Goal: Task Accomplishment & Management: Manage account settings

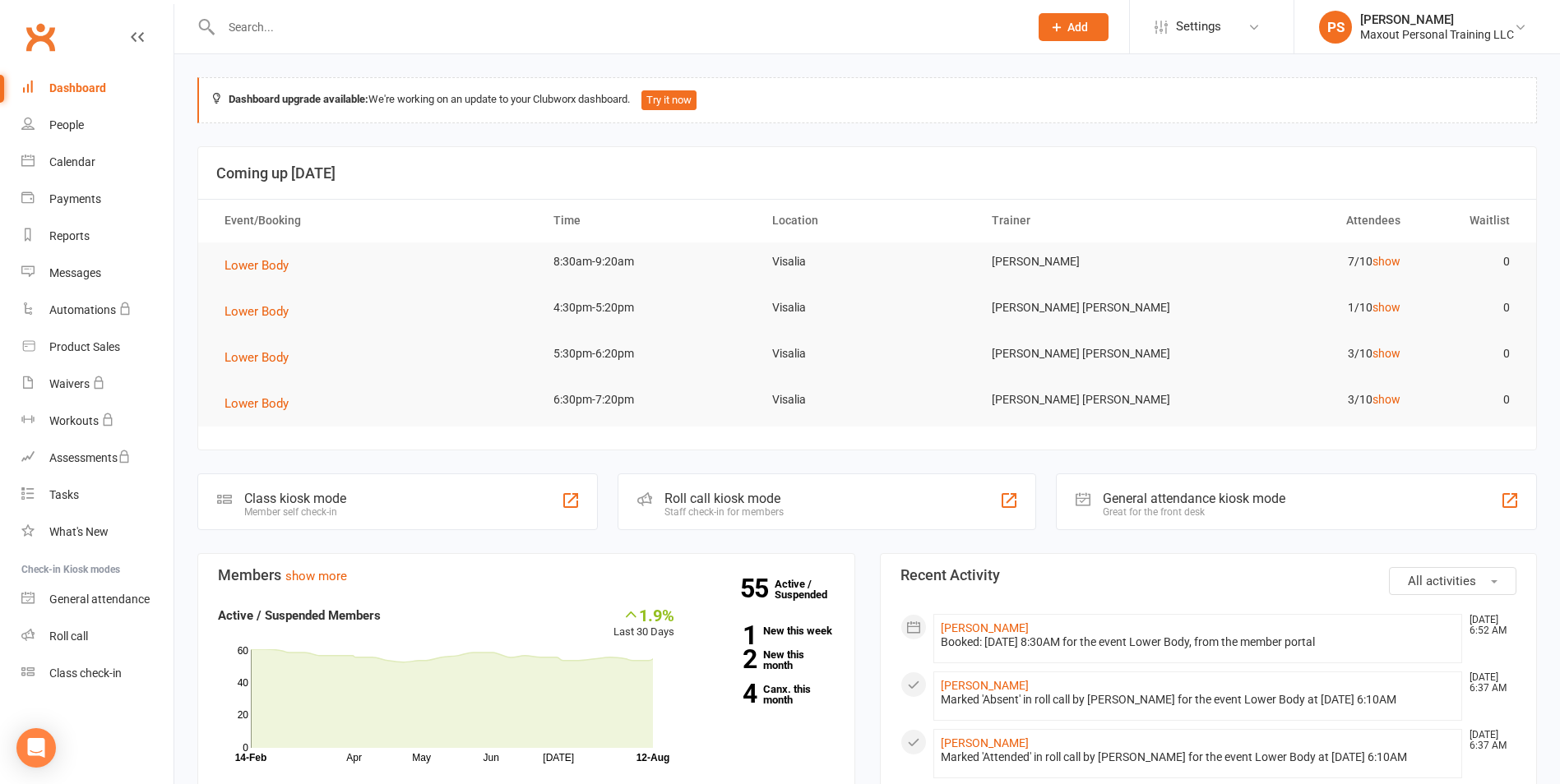
click at [409, 28] on input "text" at bounding box center [616, 27] width 801 height 23
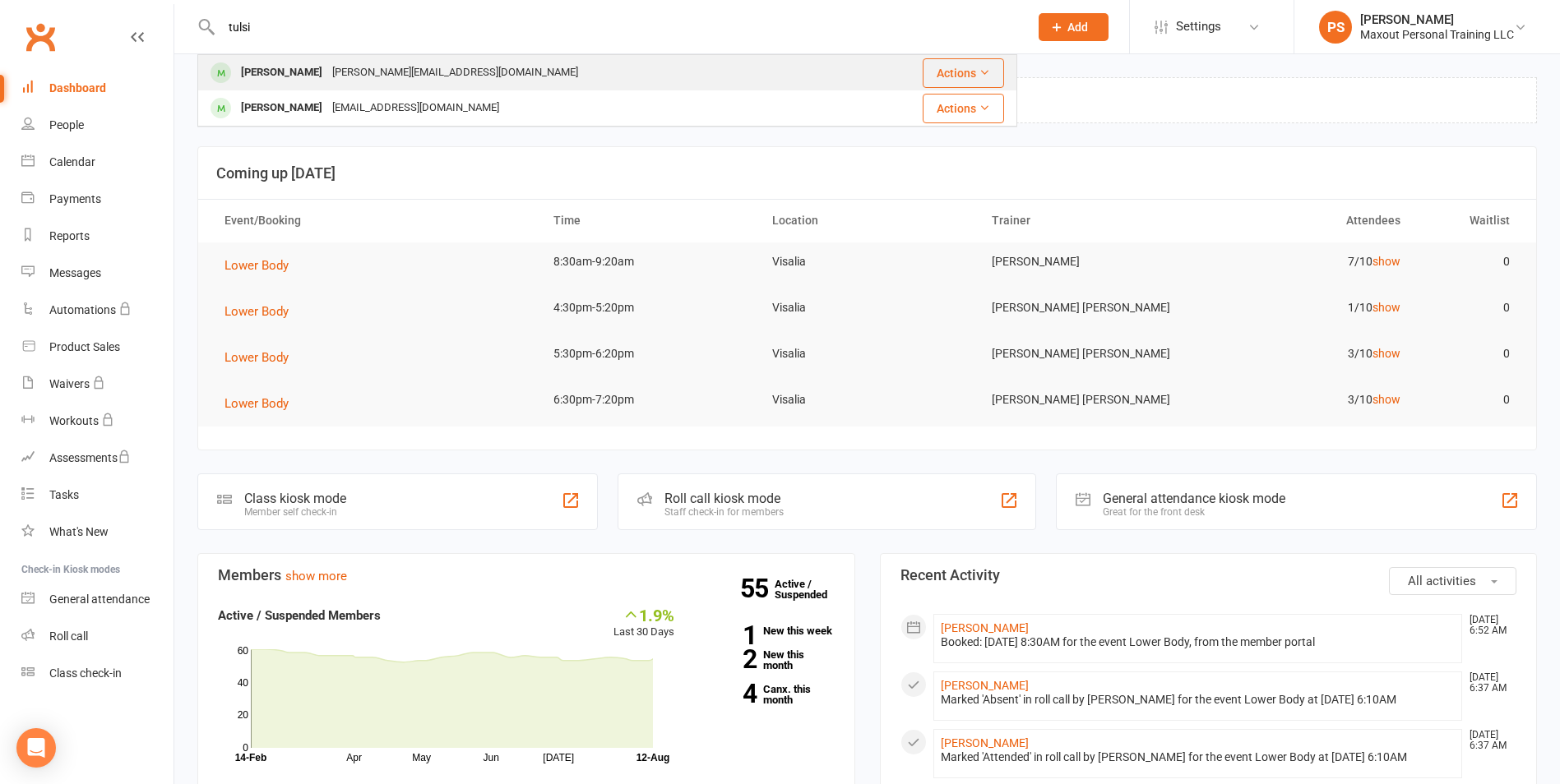
type input "tulsi"
click at [390, 72] on div "[PERSON_NAME][EMAIL_ADDRESS][DOMAIN_NAME]" at bounding box center [455, 73] width 256 height 24
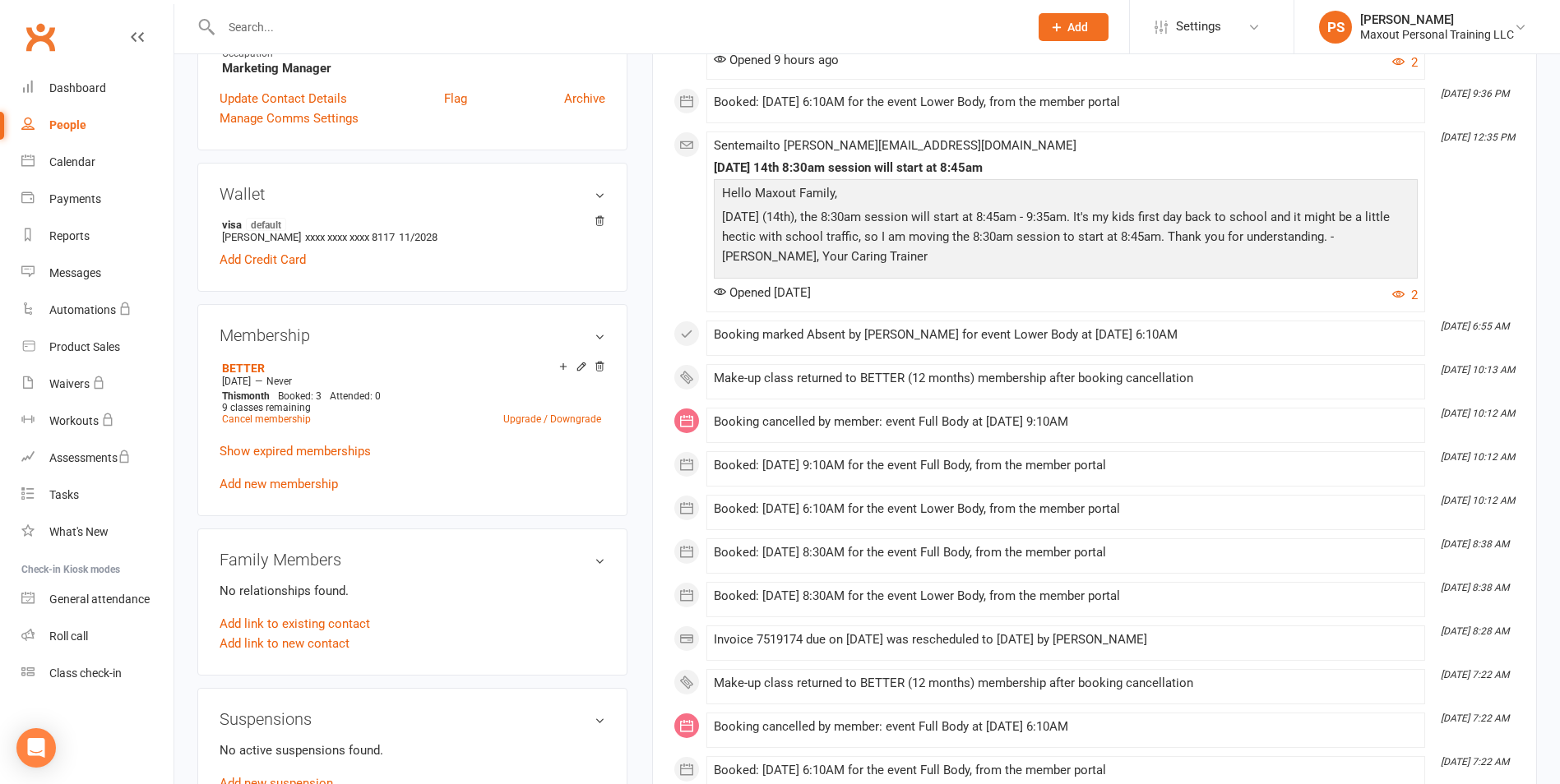
scroll to position [433, 0]
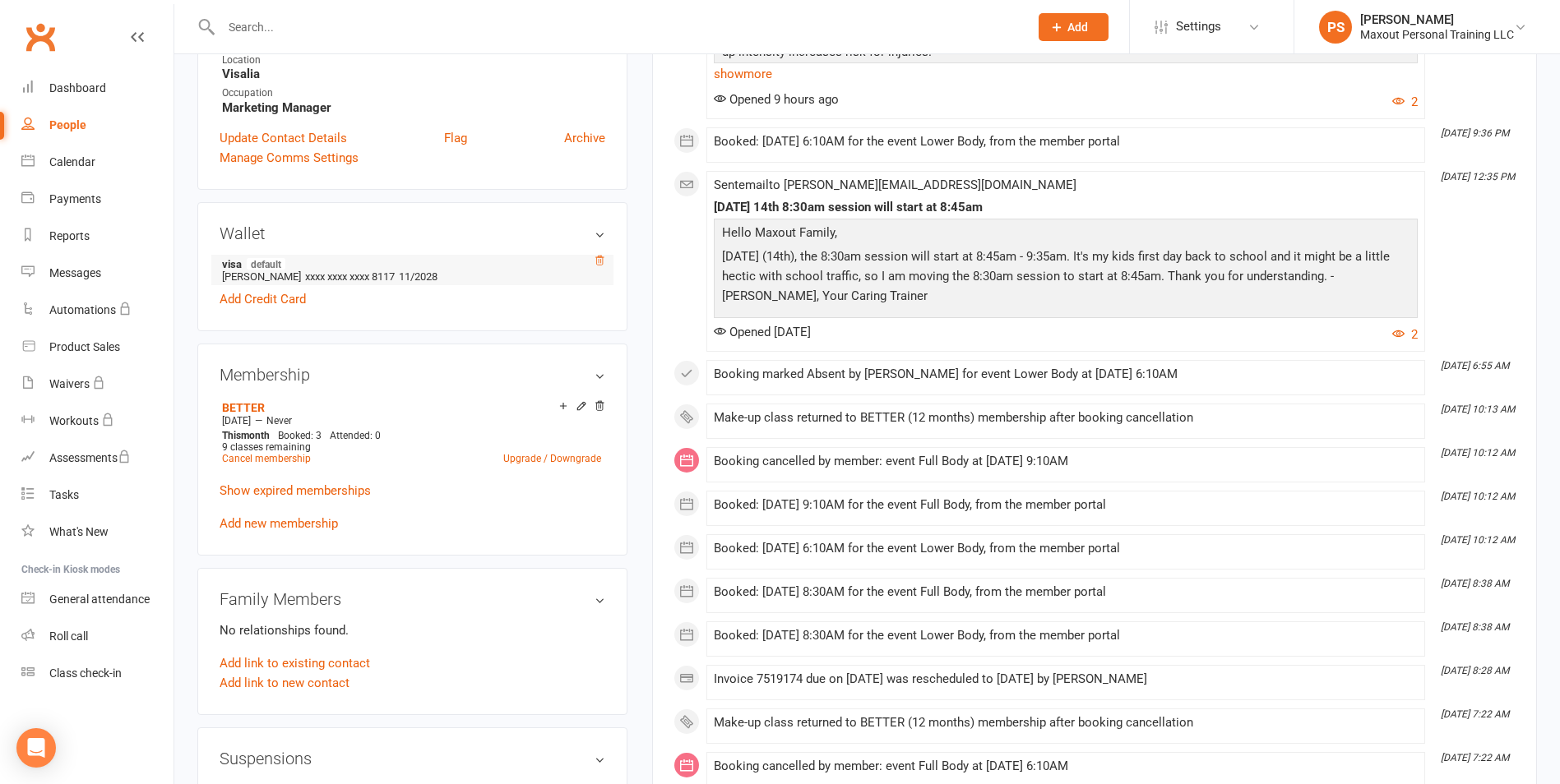
click at [600, 262] on icon at bounding box center [599, 260] width 11 height 11
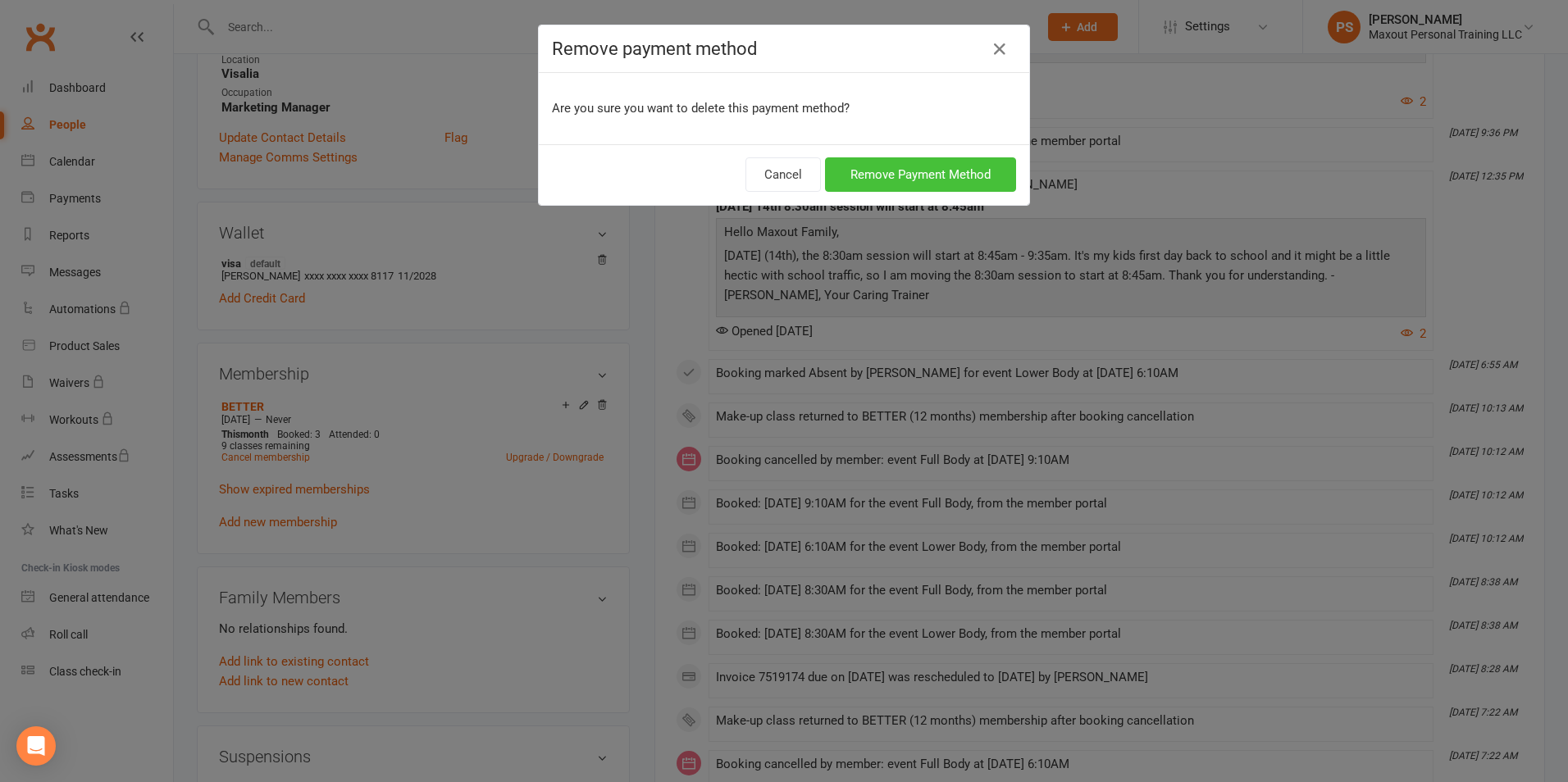
click at [957, 176] on button "Remove Payment Method" at bounding box center [921, 175] width 191 height 34
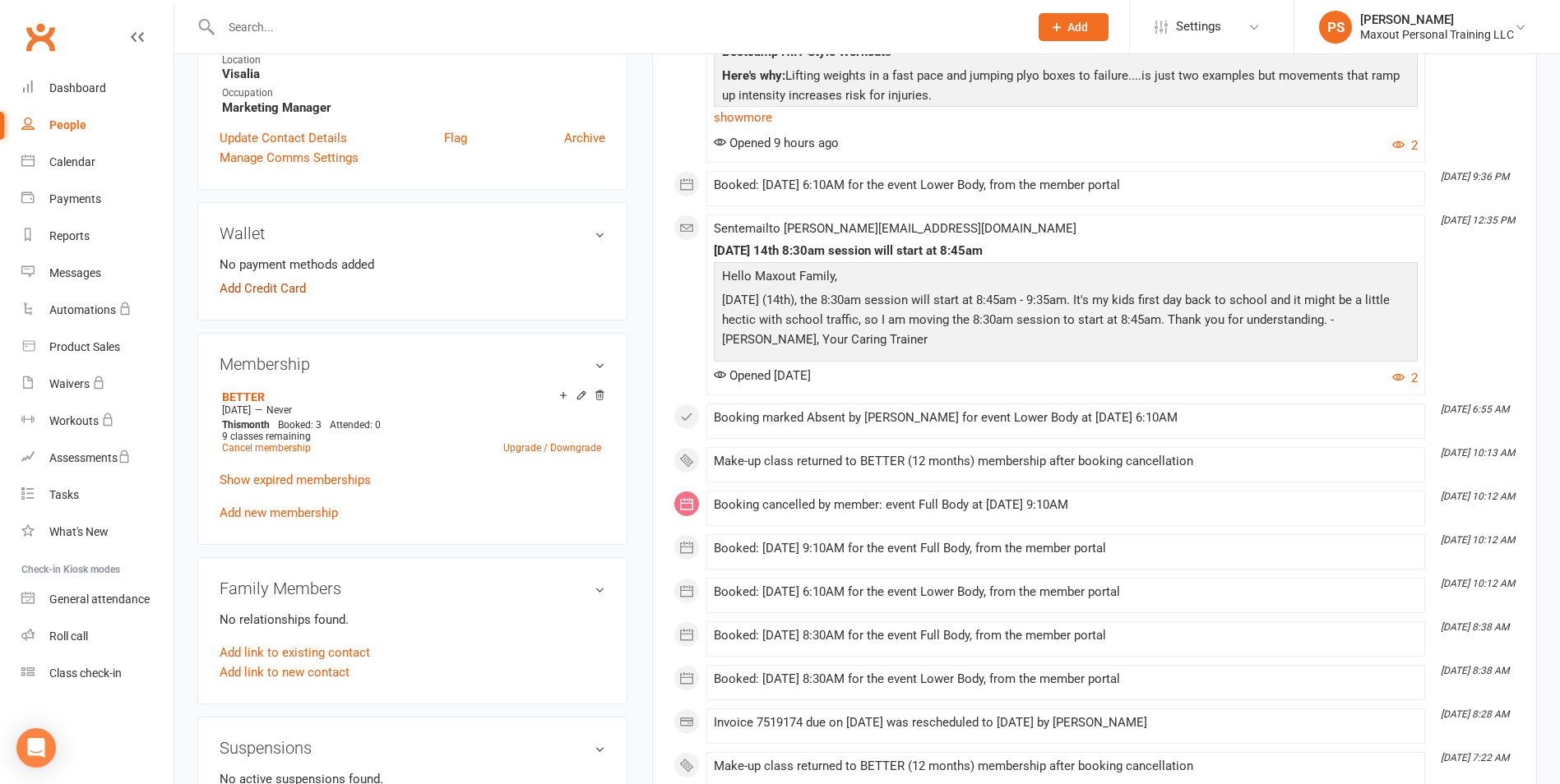
click at [281, 293] on link "Add Credit Card" at bounding box center [263, 288] width 86 height 20
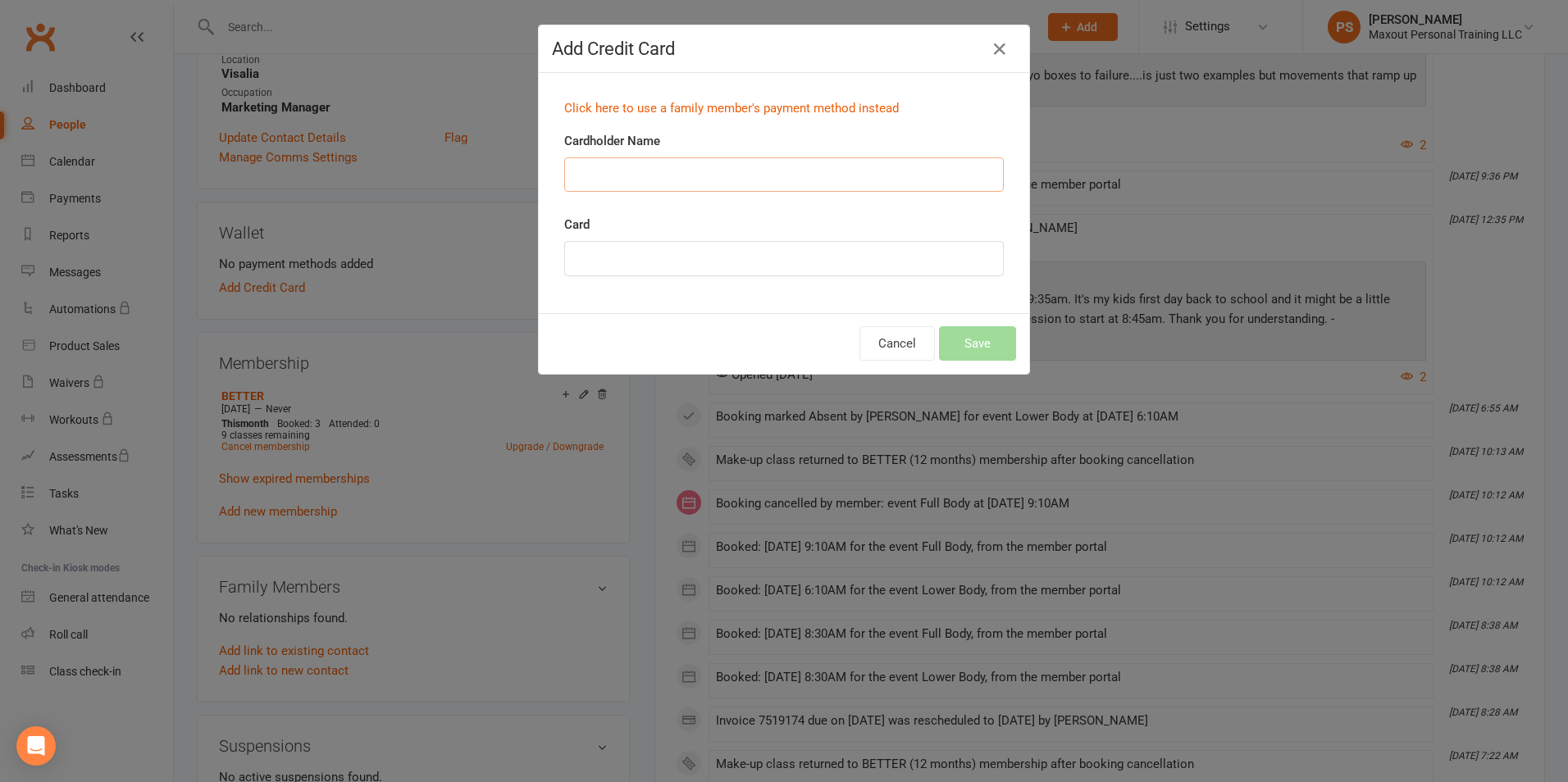
click at [655, 164] on input "Cardholder Name" at bounding box center [784, 175] width 439 height 34
click at [658, 173] on input "Tul" at bounding box center [784, 175] width 439 height 34
click at [712, 298] on div "Card" at bounding box center [784, 257] width 464 height 84
click at [625, 177] on input "Tul" at bounding box center [784, 175] width 439 height 34
type input "[PERSON_NAME]"
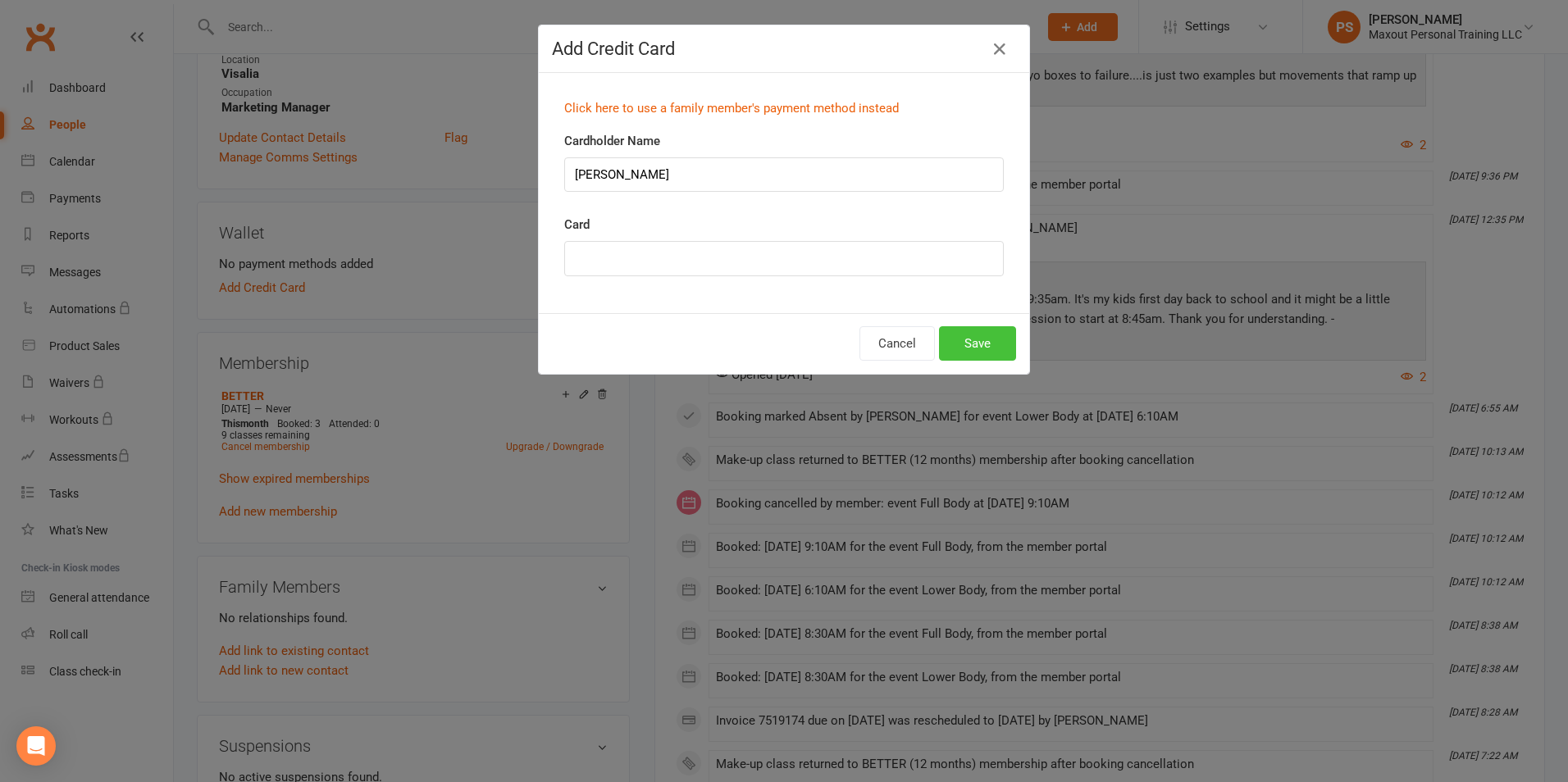
click at [964, 342] on button "Save" at bounding box center [977, 344] width 77 height 34
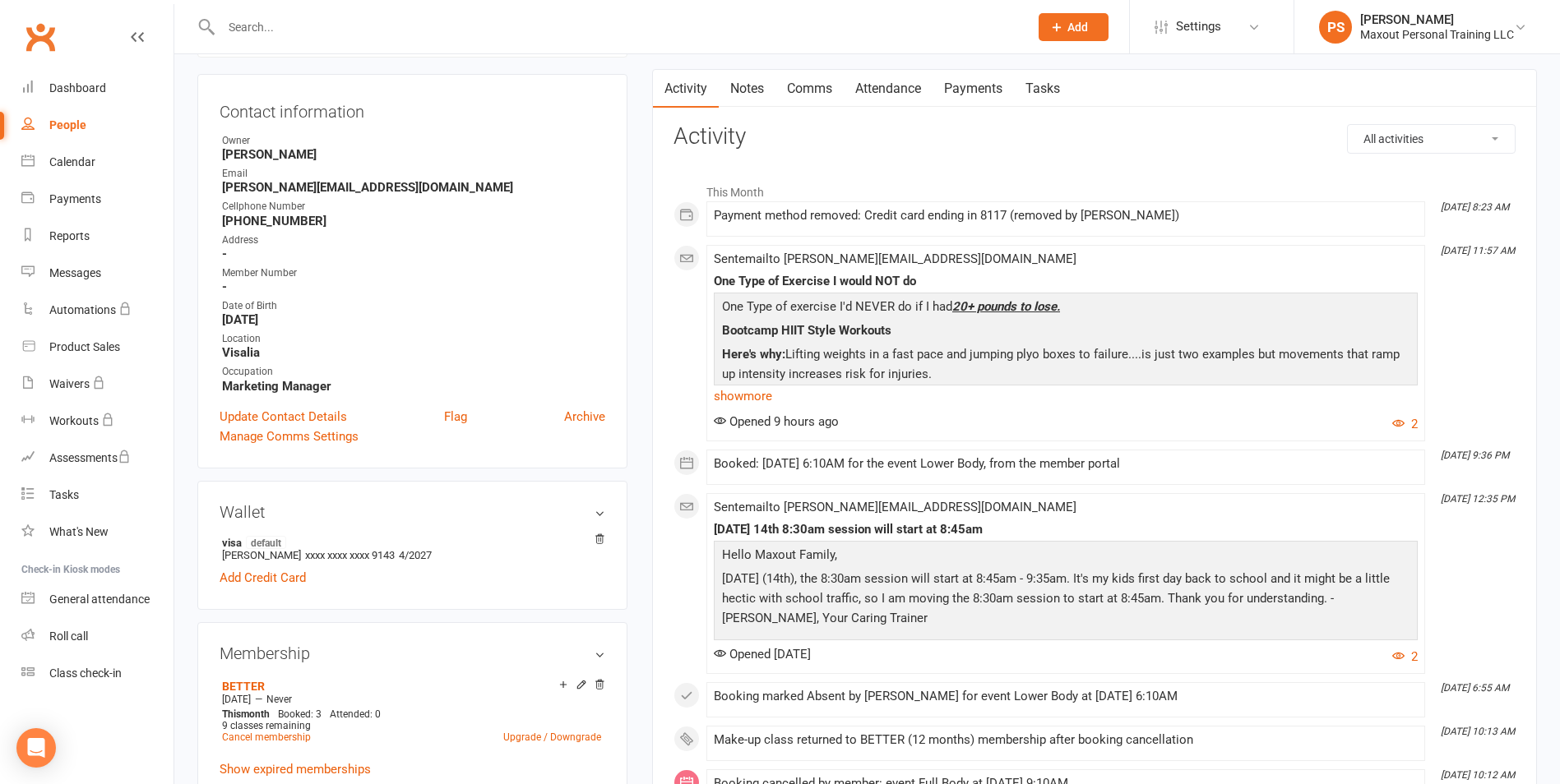
scroll to position [0, 0]
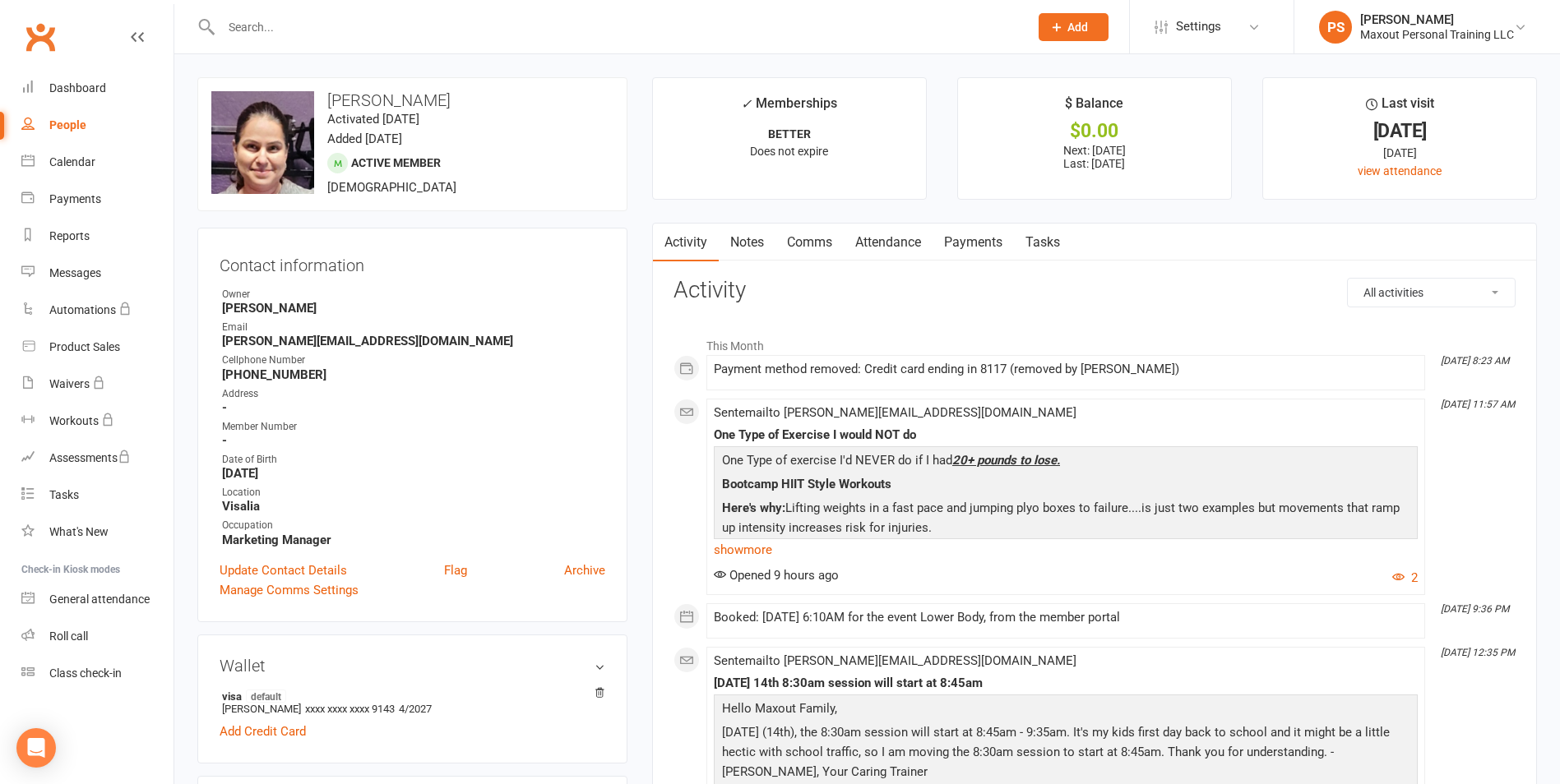
click at [962, 247] on link "Payments" at bounding box center [973, 243] width 81 height 38
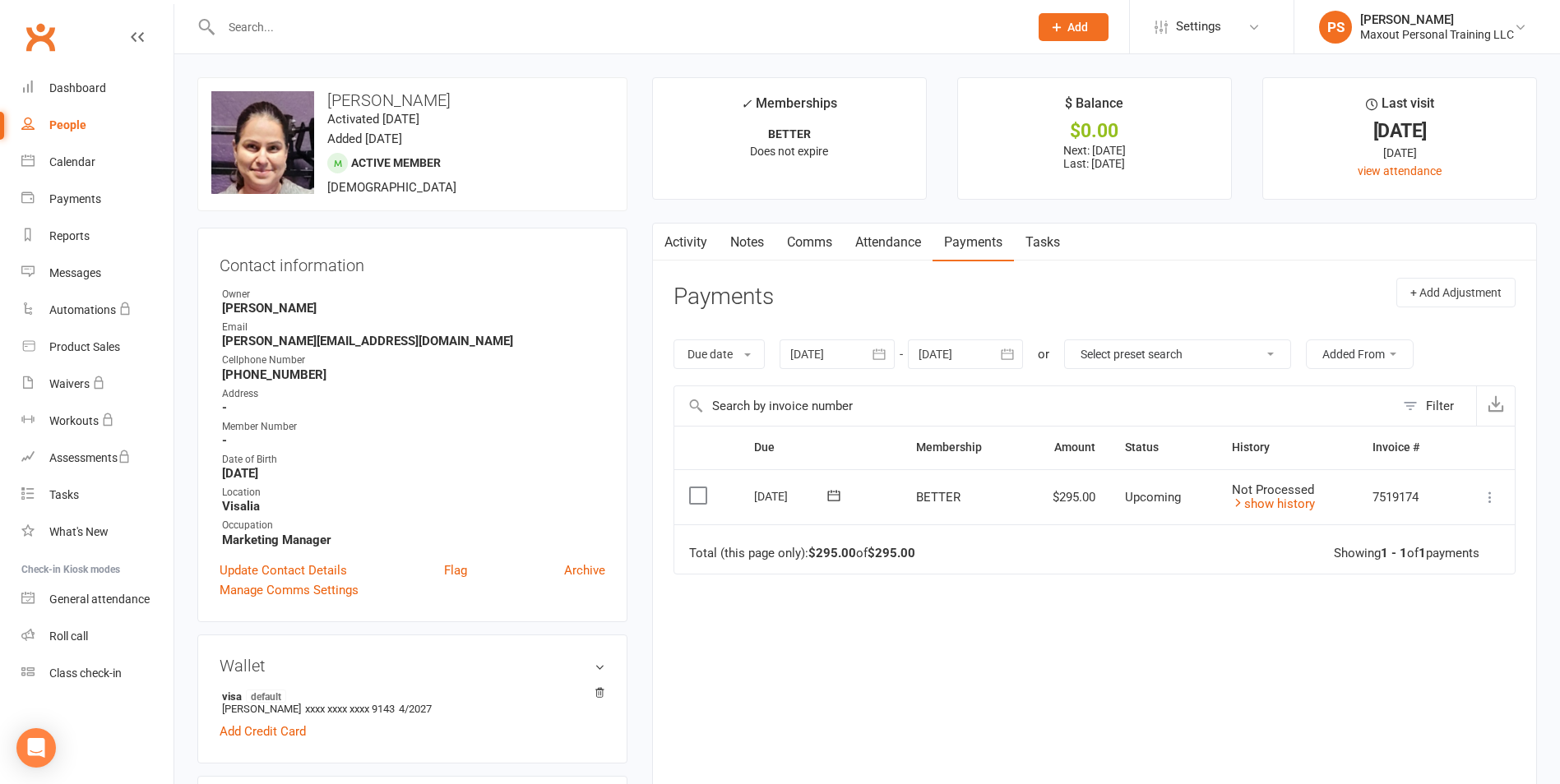
click at [833, 500] on icon at bounding box center [834, 496] width 16 height 16
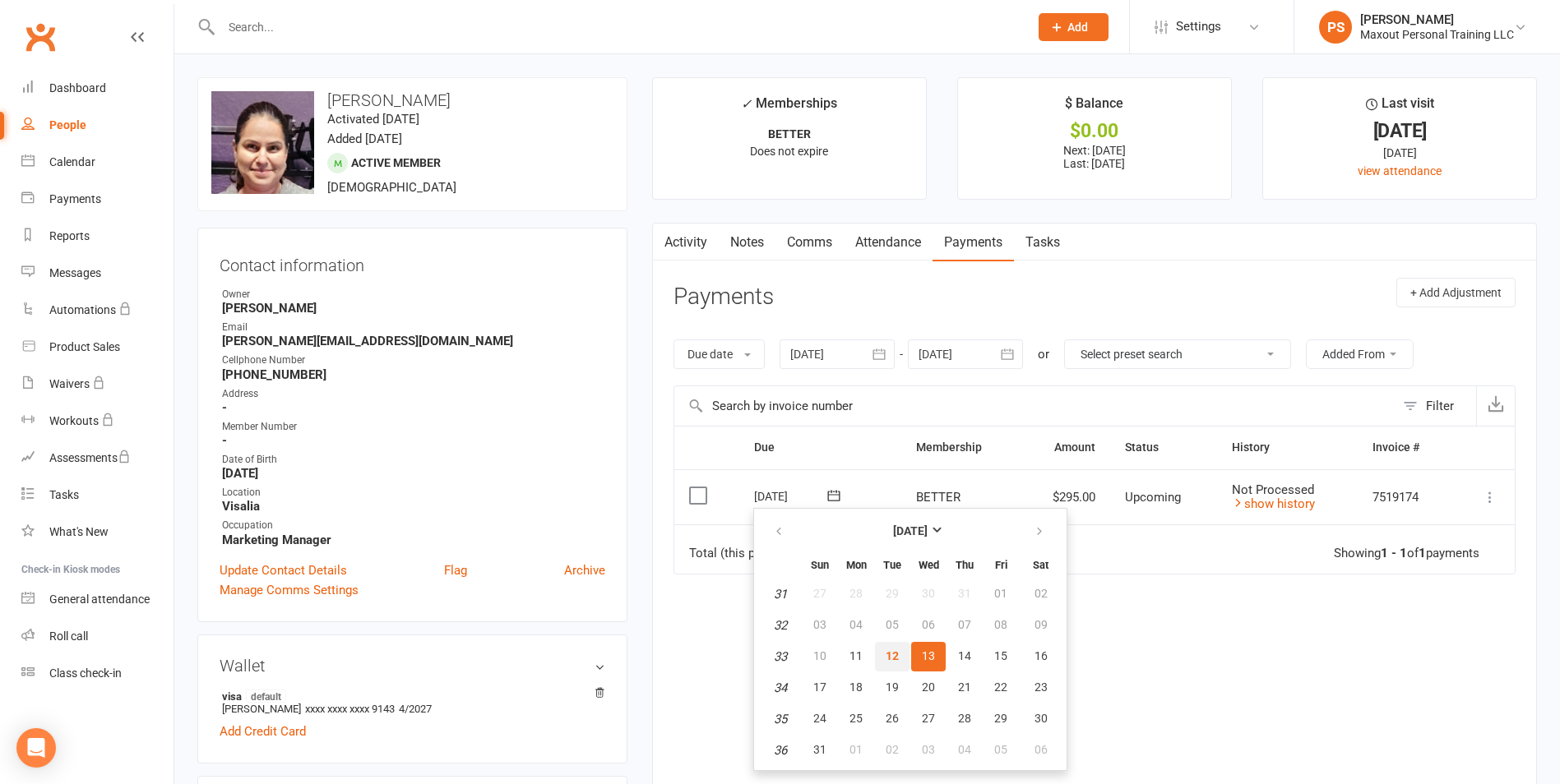
click at [889, 654] on span "12" at bounding box center [891, 655] width 13 height 13
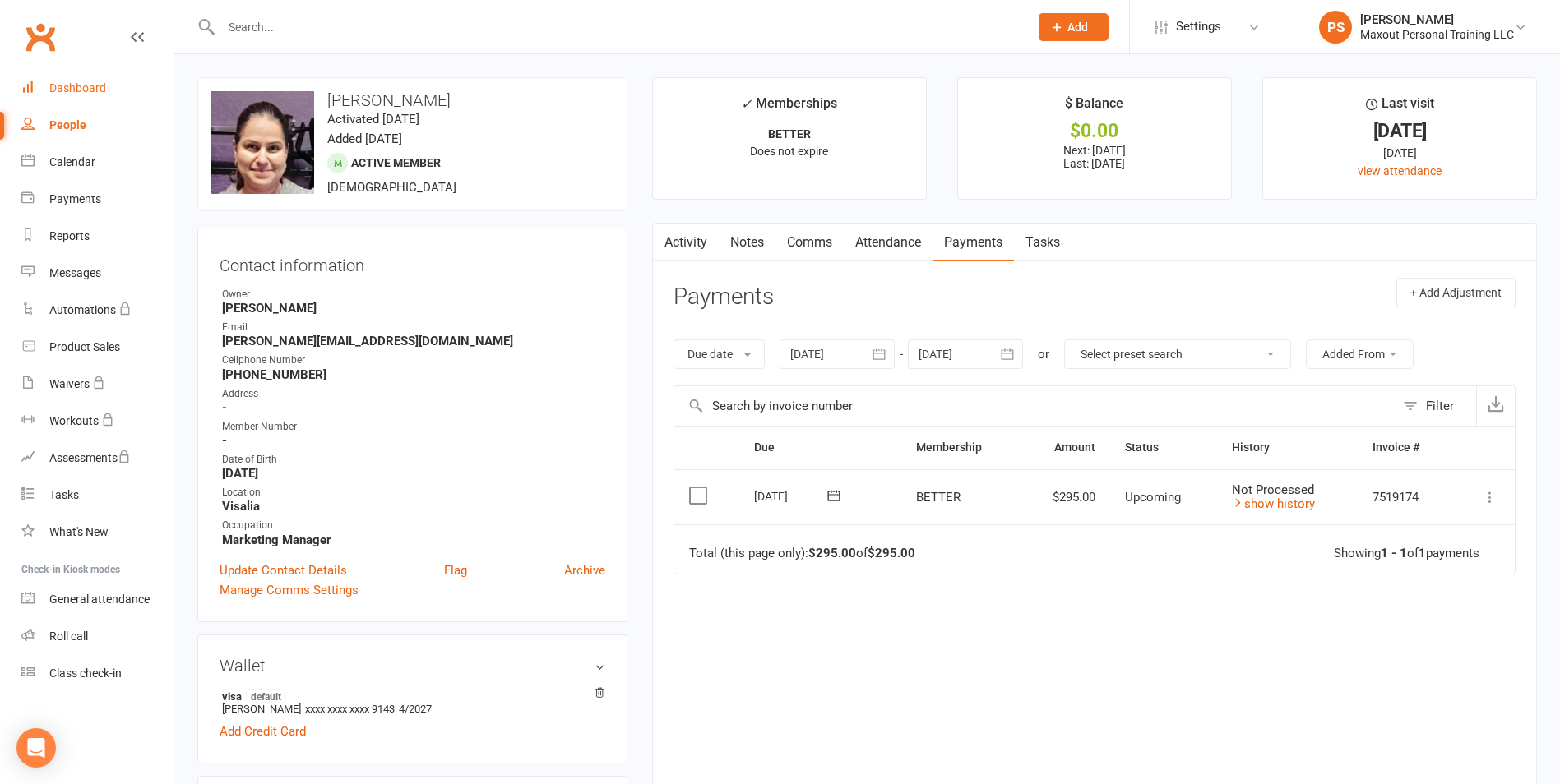
drag, startPoint x: 104, startPoint y: 83, endPoint x: 107, endPoint y: 75, distance: 8.5
click at [104, 83] on div "Dashboard" at bounding box center [78, 87] width 57 height 13
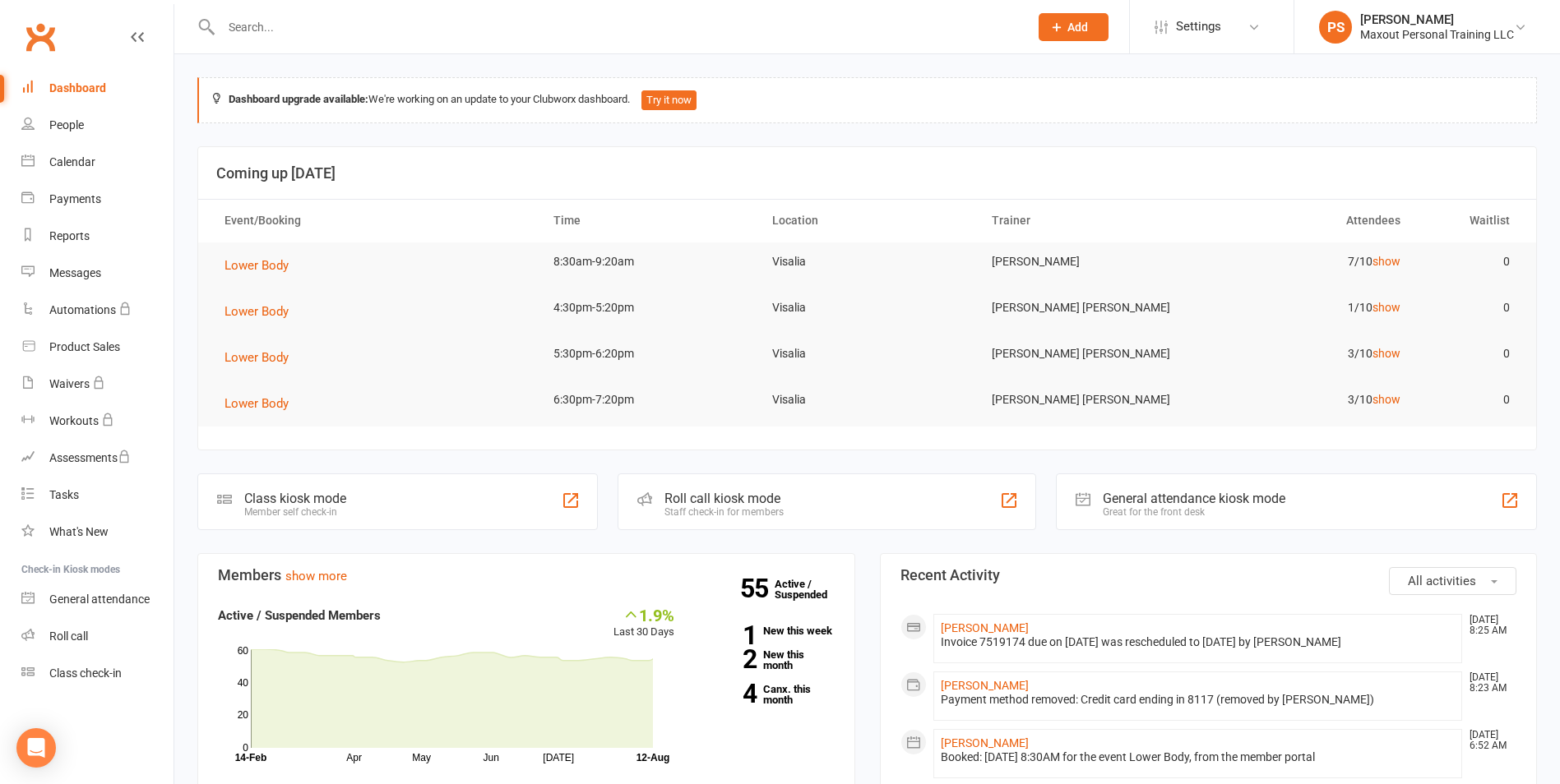
click at [80, 155] on link "Calendar" at bounding box center [98, 162] width 152 height 37
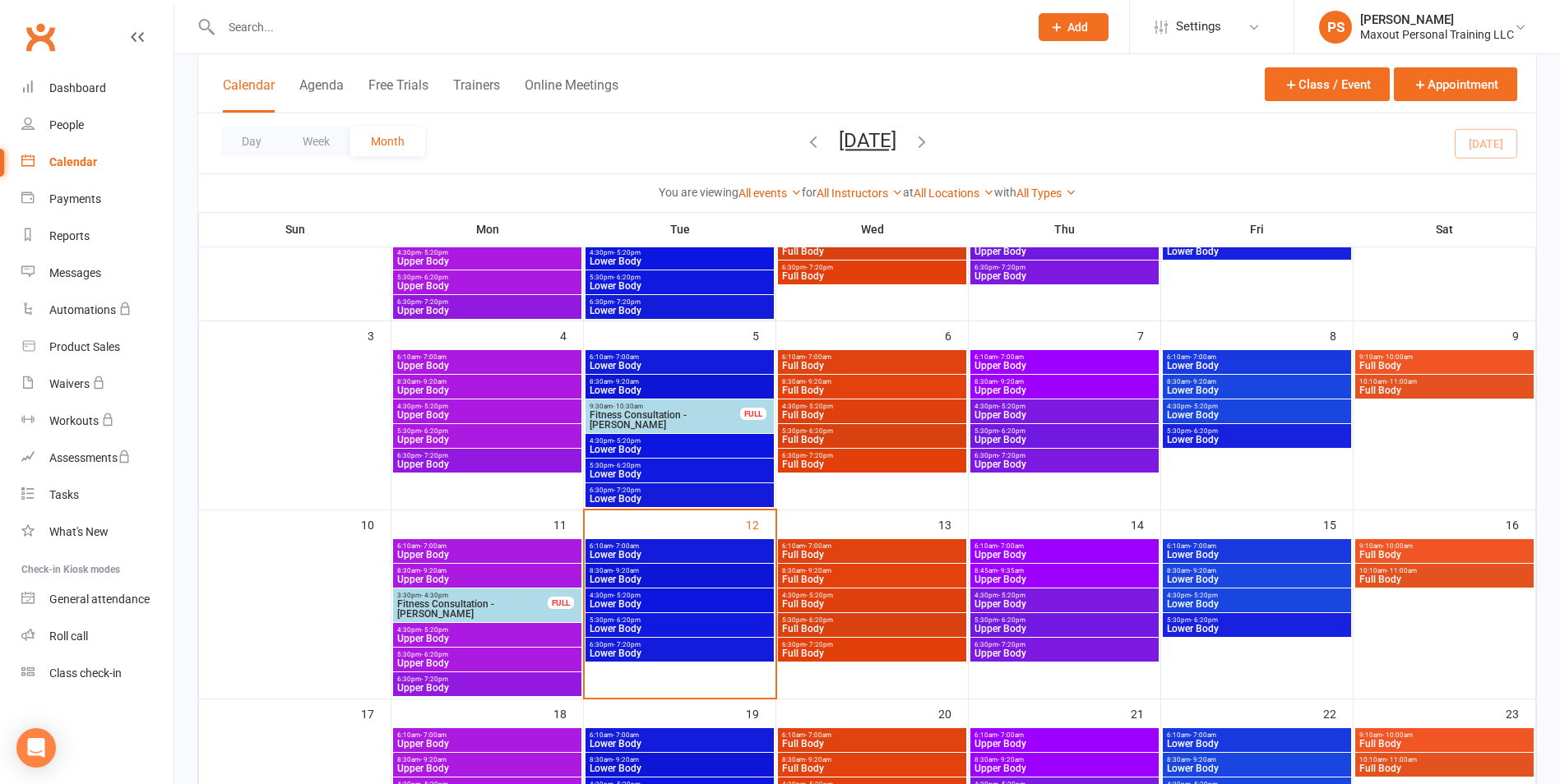
scroll to position [223, 0]
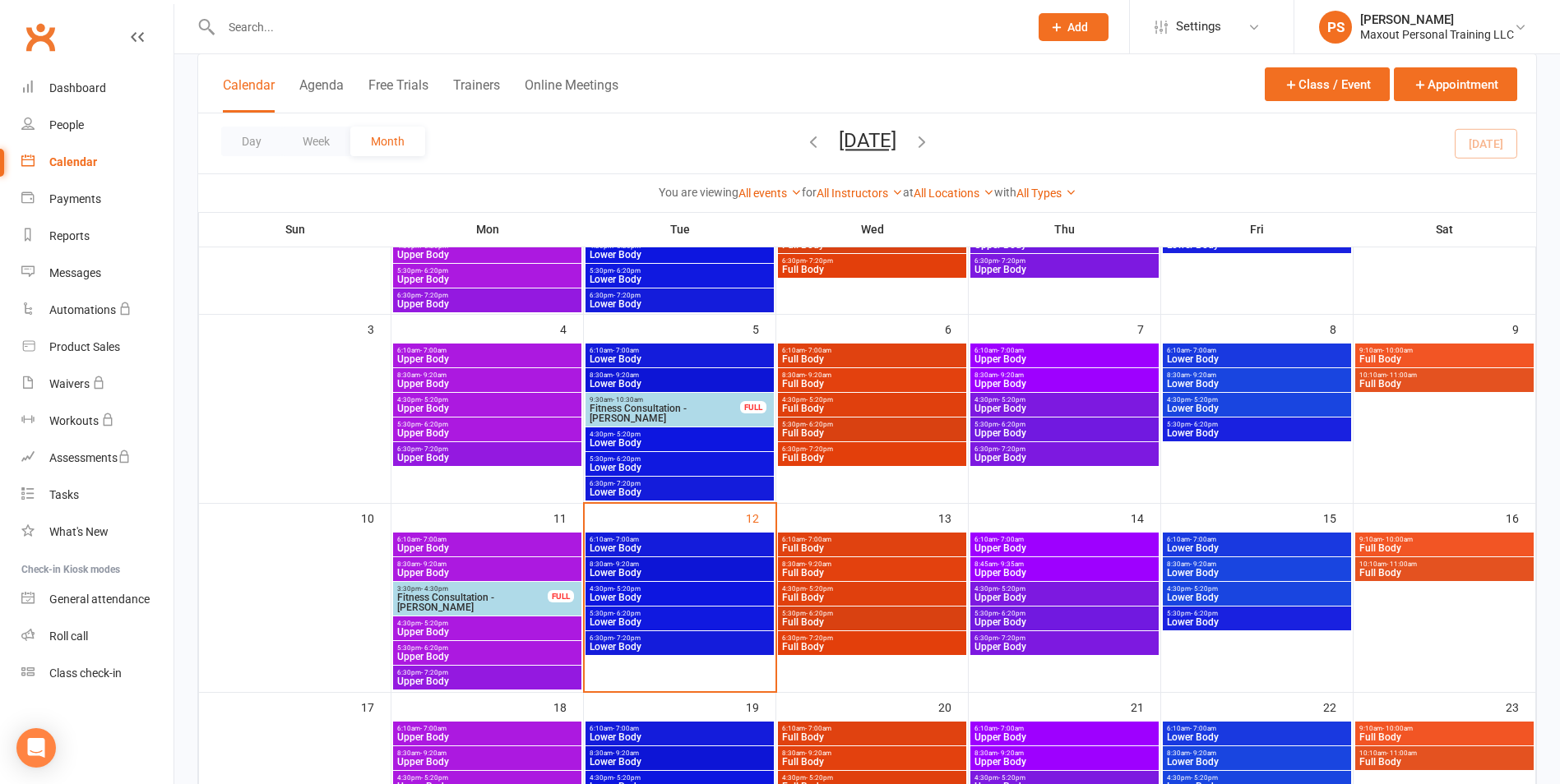
click at [655, 536] on span "6:10am - 7:00am" at bounding box center [680, 540] width 181 height 8
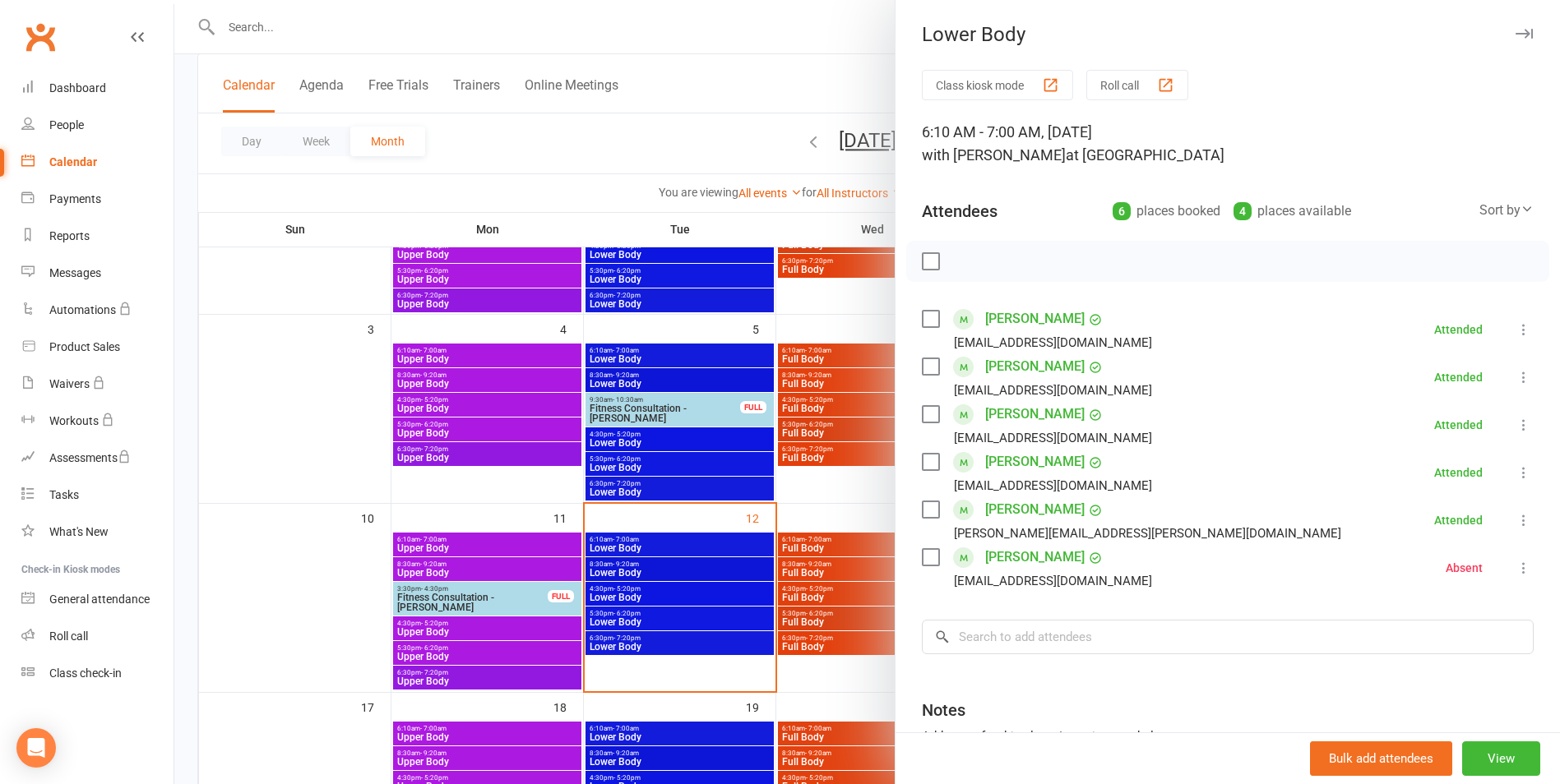
click at [1516, 29] on icon "button" at bounding box center [1525, 33] width 17 height 9
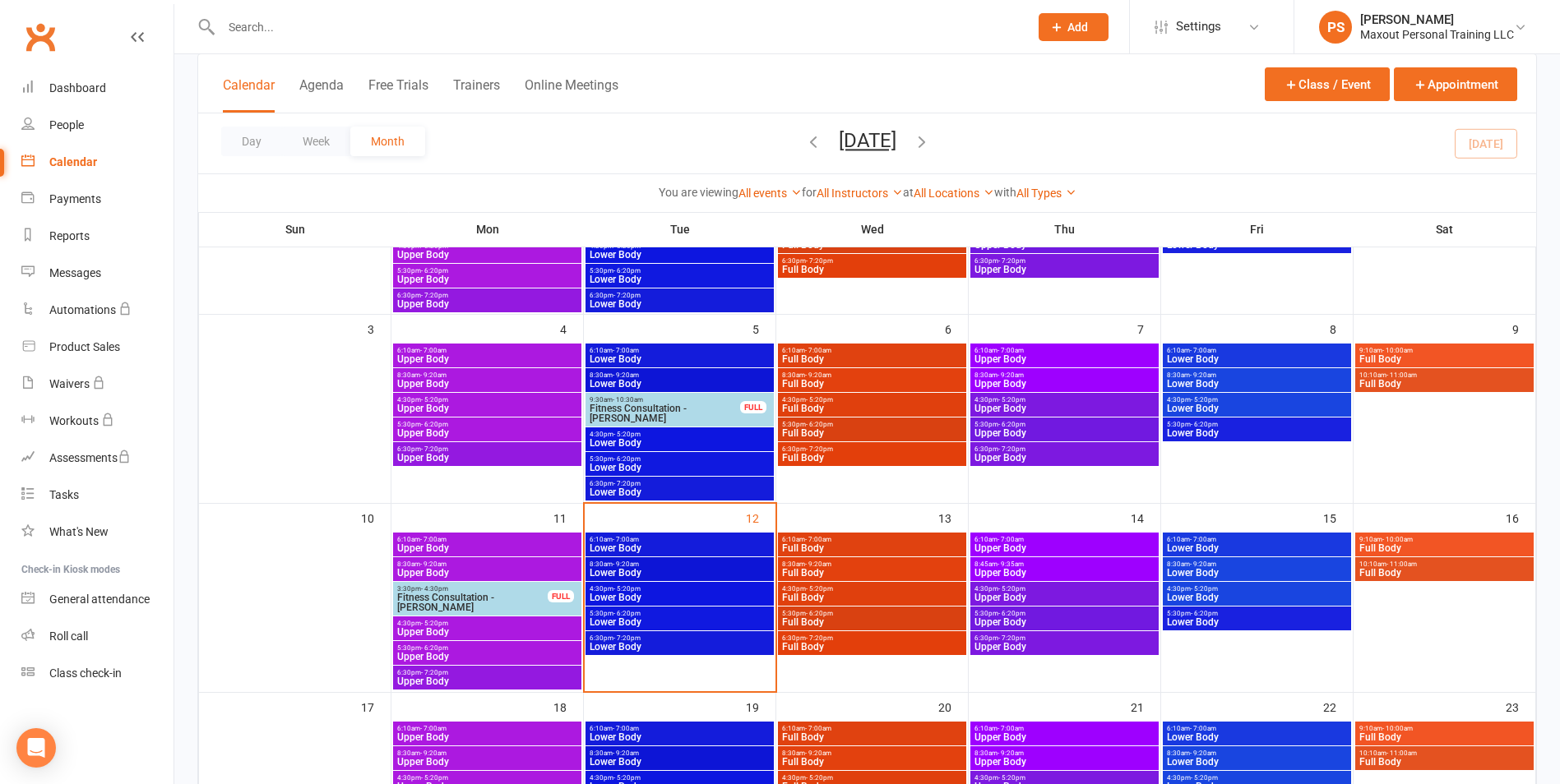
click at [790, 69] on div "Calendar Agenda Free Trials Trainers Online Meetings Class / Event Appointment" at bounding box center [866, 84] width 1338 height 60
click at [342, 26] on input "text" at bounding box center [616, 27] width 801 height 23
type input "li"
click at [689, 564] on span "8:30am - 9:20am" at bounding box center [680, 564] width 181 height 8
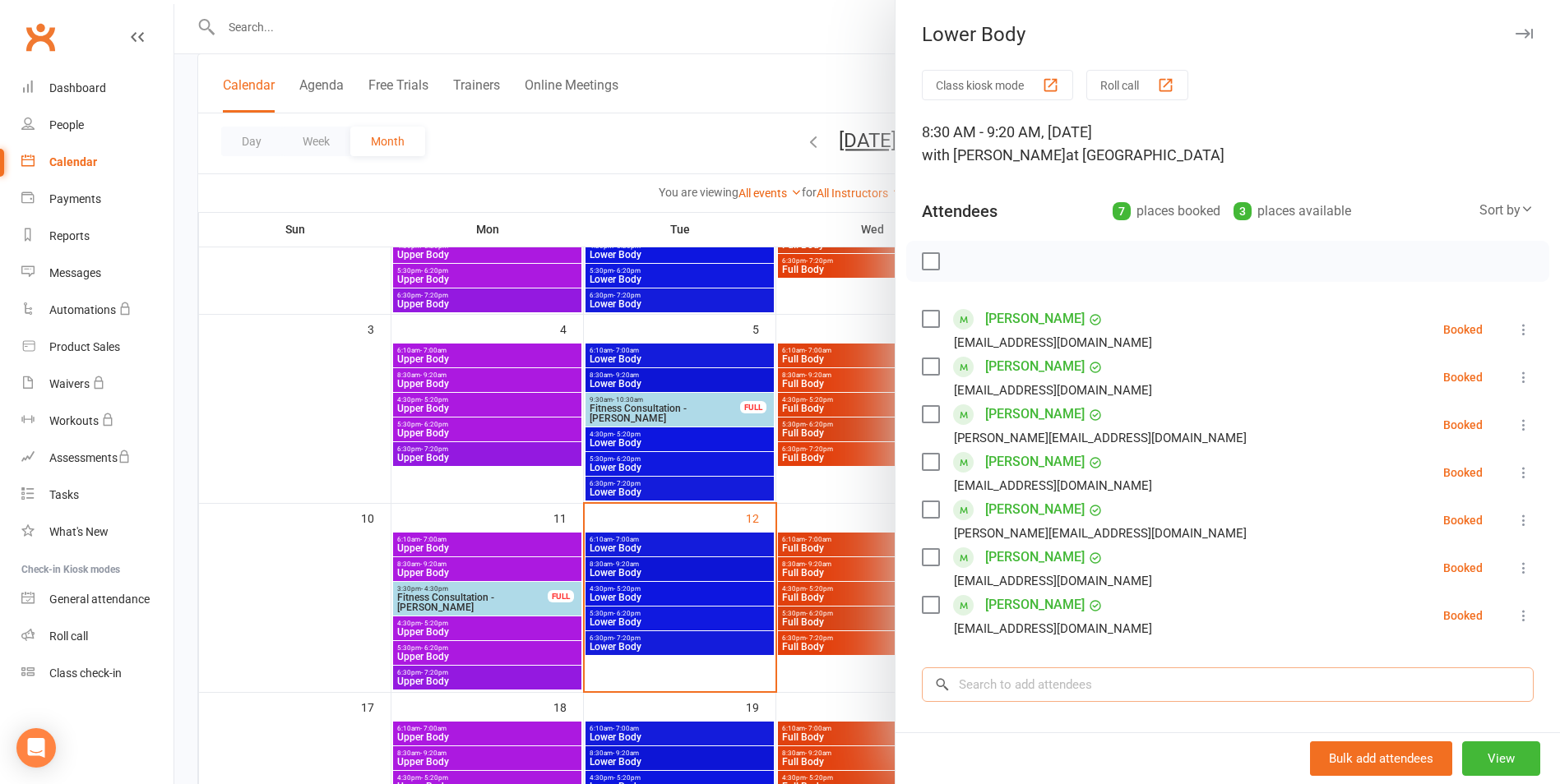
click at [1044, 686] on input "search" at bounding box center [1227, 685] width 612 height 35
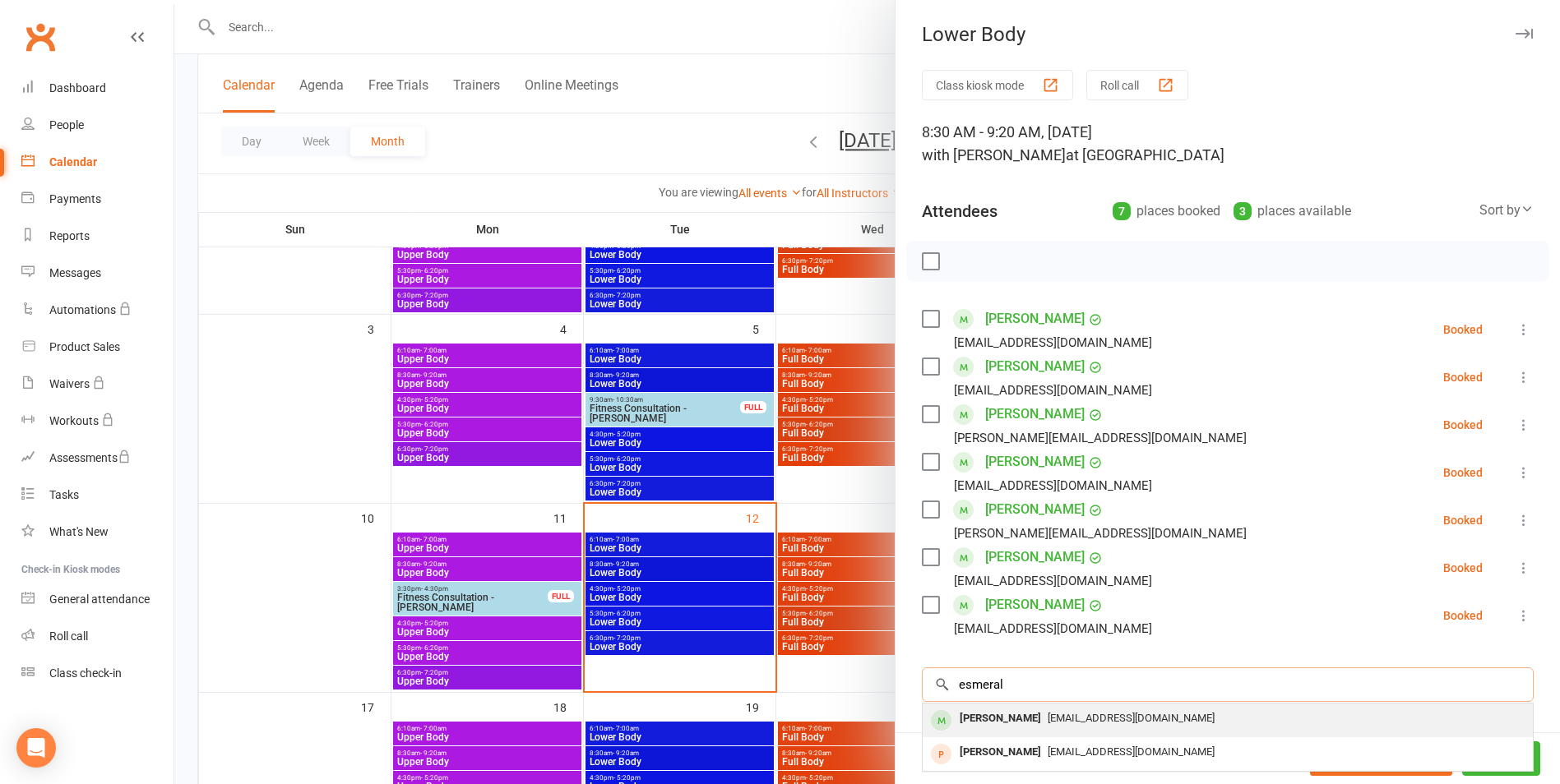
type input "esmeral"
click at [1066, 724] on span "[EMAIL_ADDRESS][DOMAIN_NAME]" at bounding box center [1131, 718] width 167 height 12
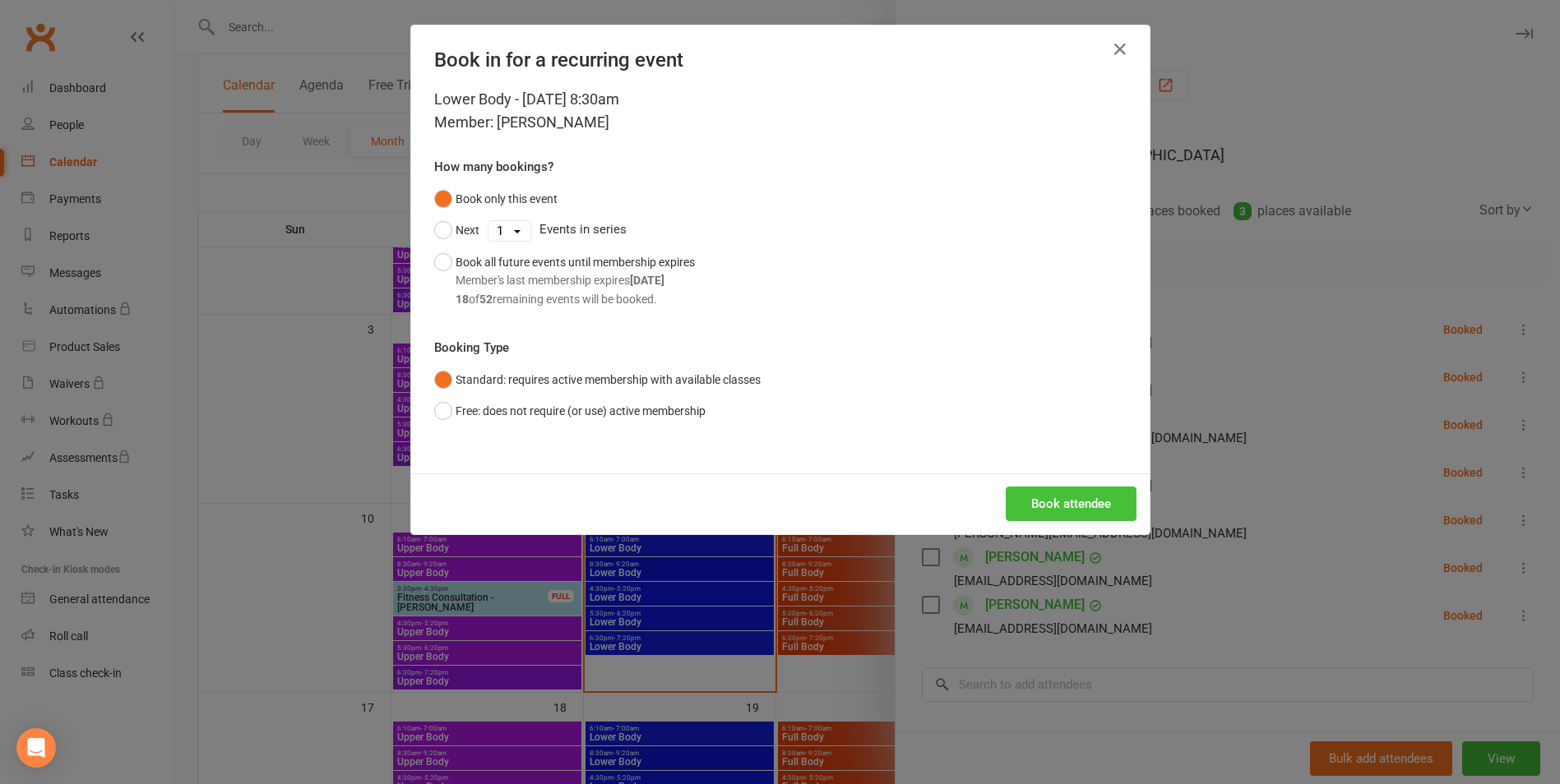
click at [1087, 513] on button "Book attendee" at bounding box center [1070, 504] width 130 height 35
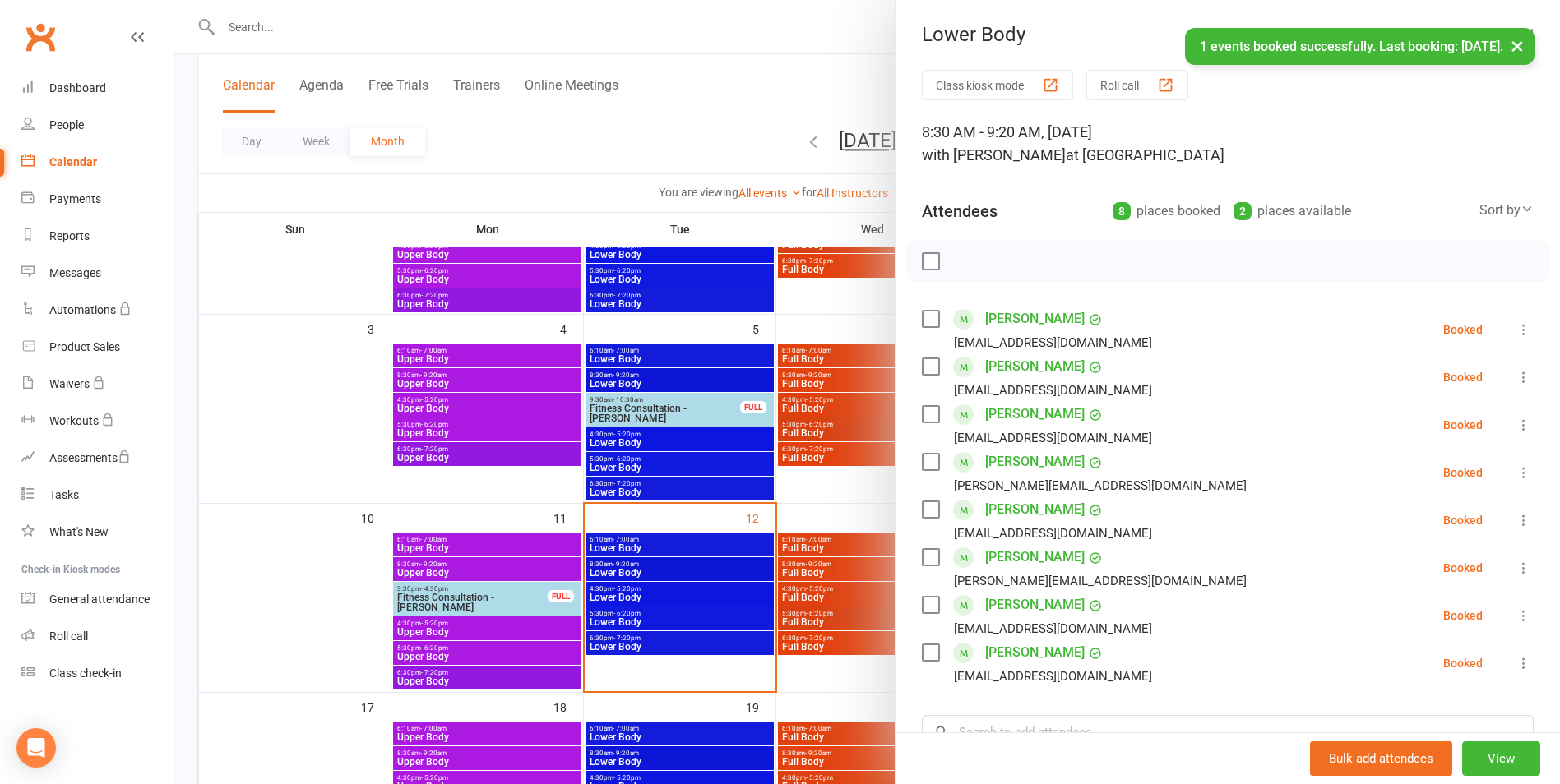
click at [1011, 412] on link "[PERSON_NAME]" at bounding box center [1035, 414] width 99 height 26
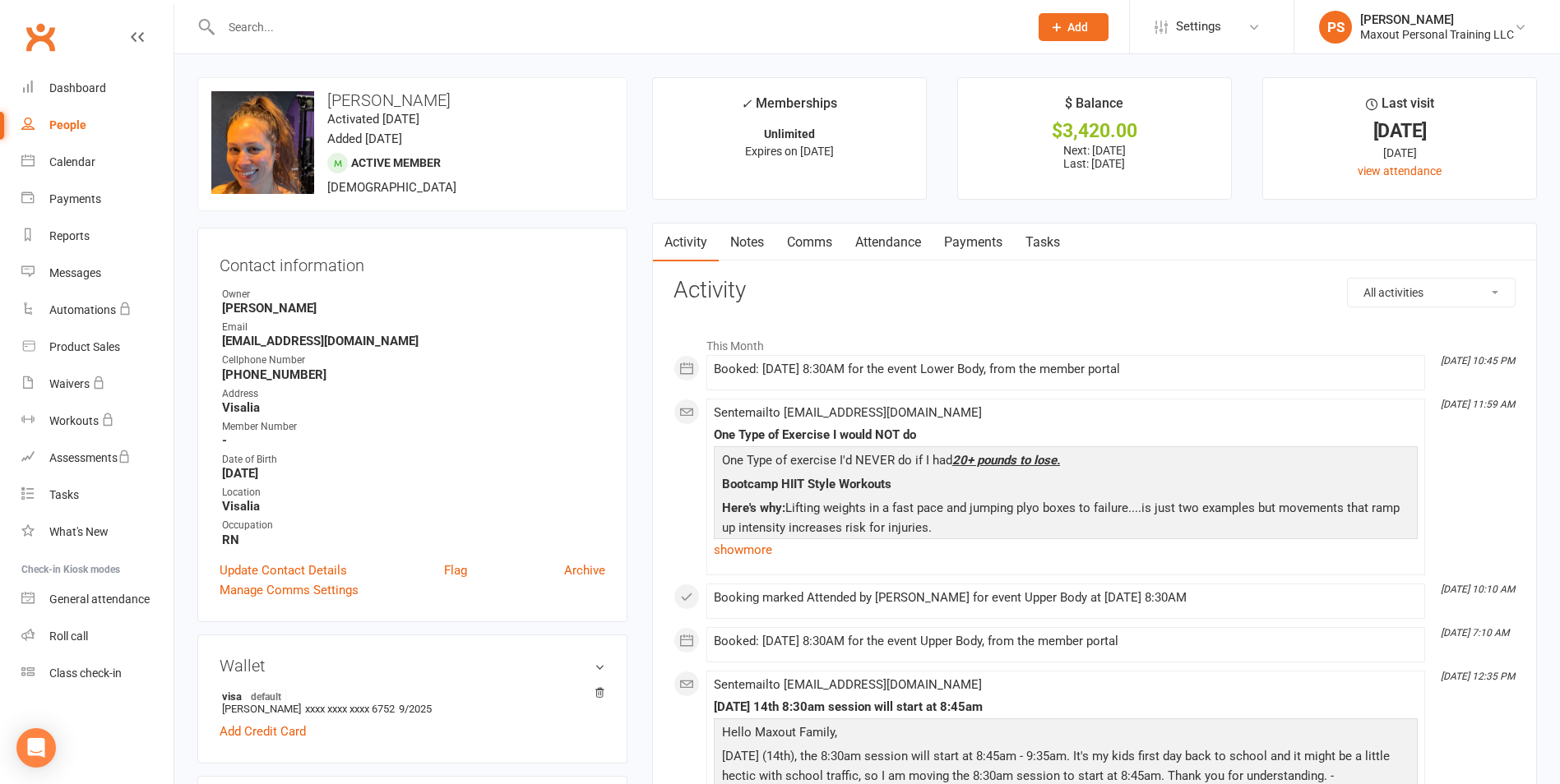
click at [967, 241] on link "Payments" at bounding box center [973, 243] width 81 height 38
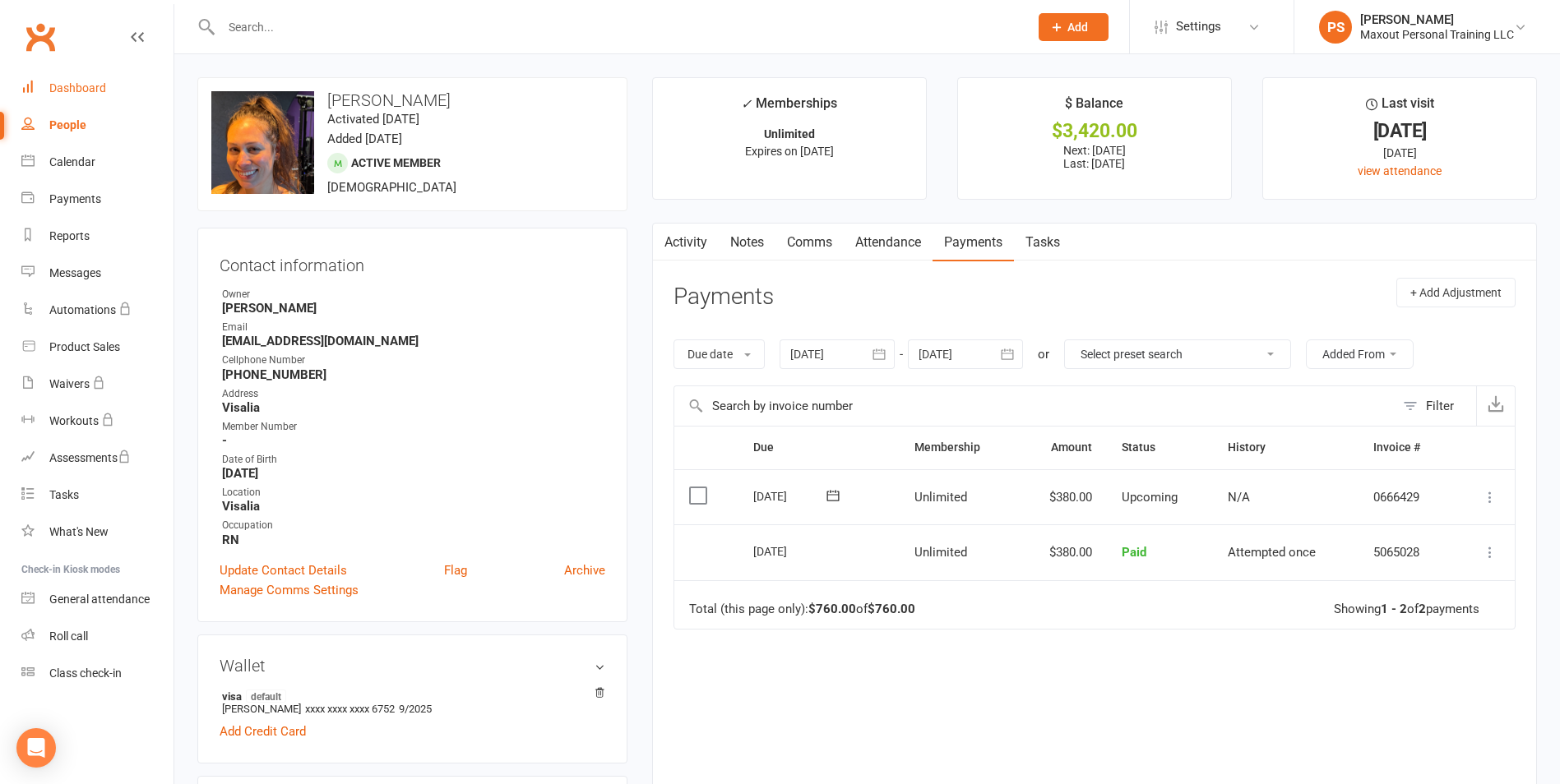
click at [75, 78] on link "Dashboard" at bounding box center [98, 88] width 152 height 37
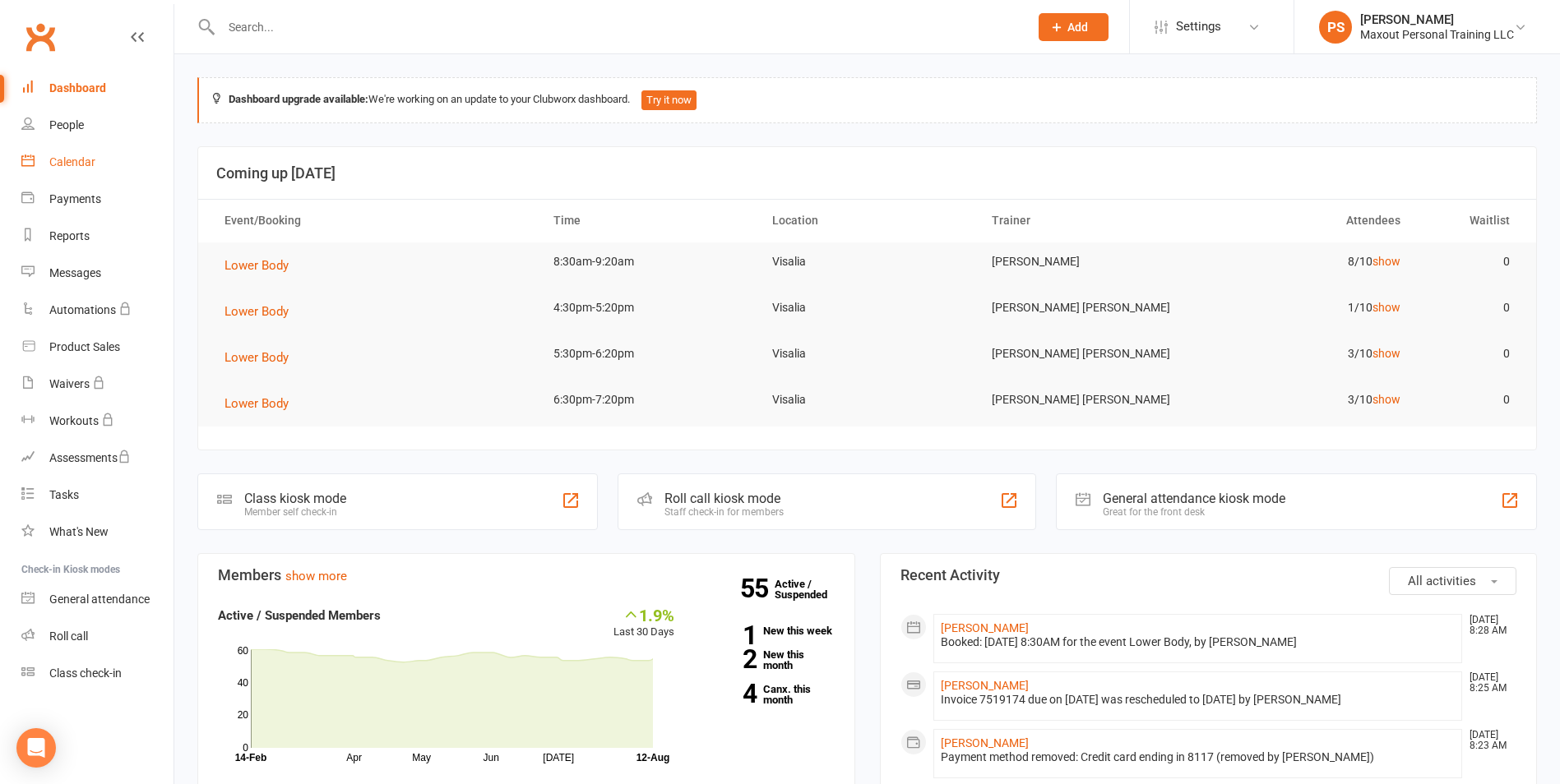
click at [68, 159] on div "Calendar" at bounding box center [72, 161] width 46 height 13
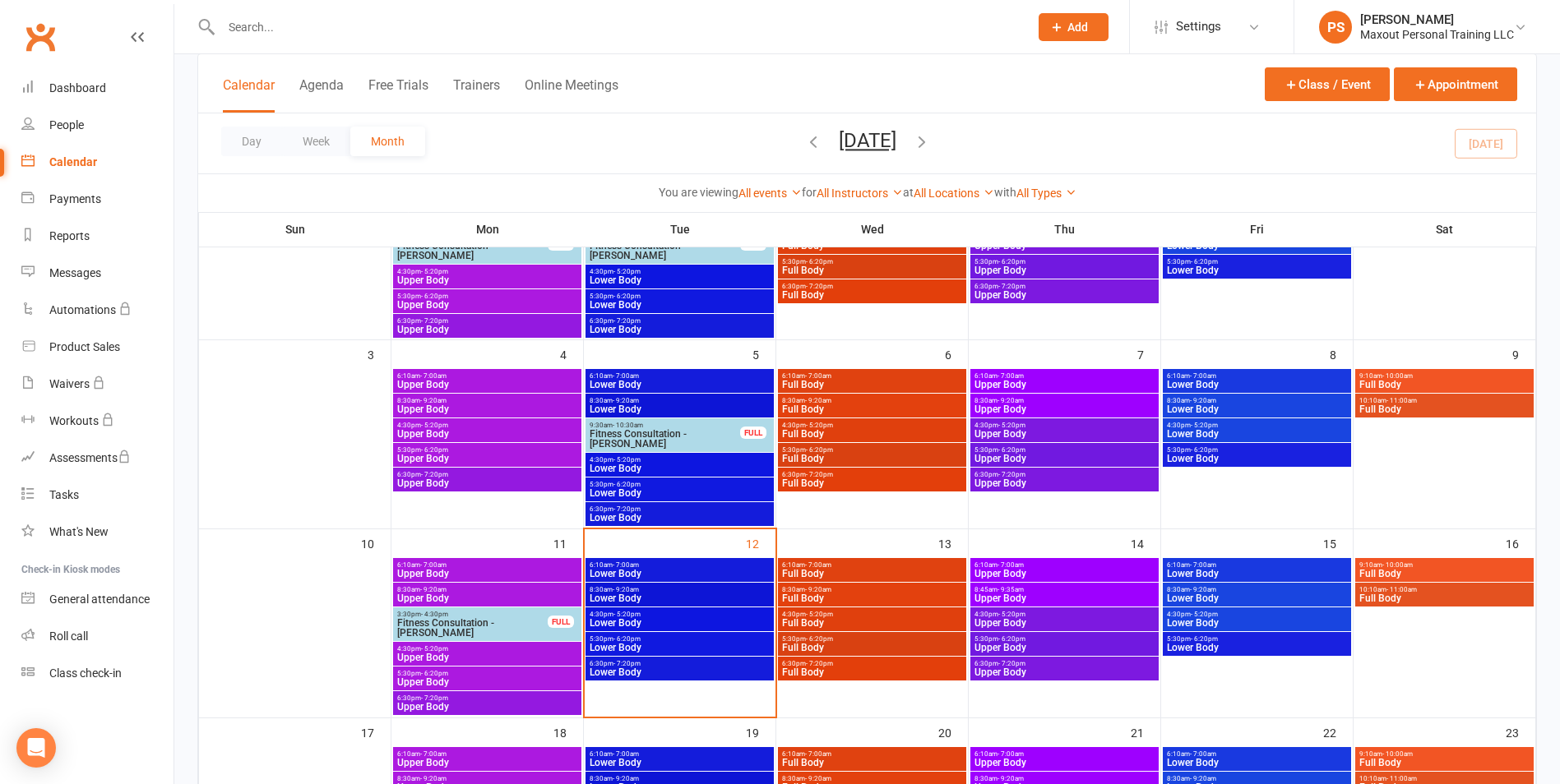
scroll to position [334, 0]
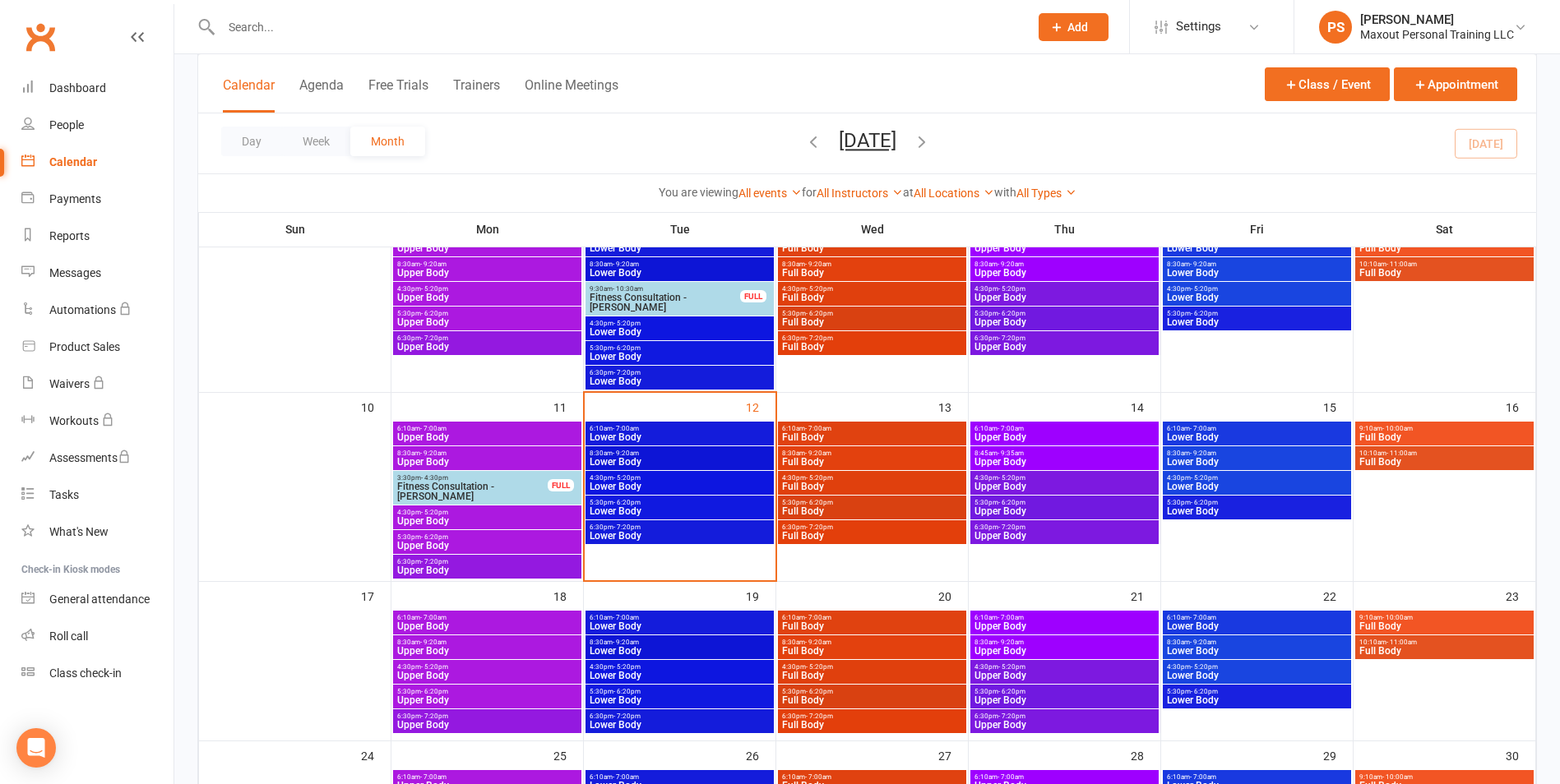
click at [759, 450] on span "8:30am - 9:20am" at bounding box center [680, 453] width 181 height 8
